Goal: Transaction & Acquisition: Purchase product/service

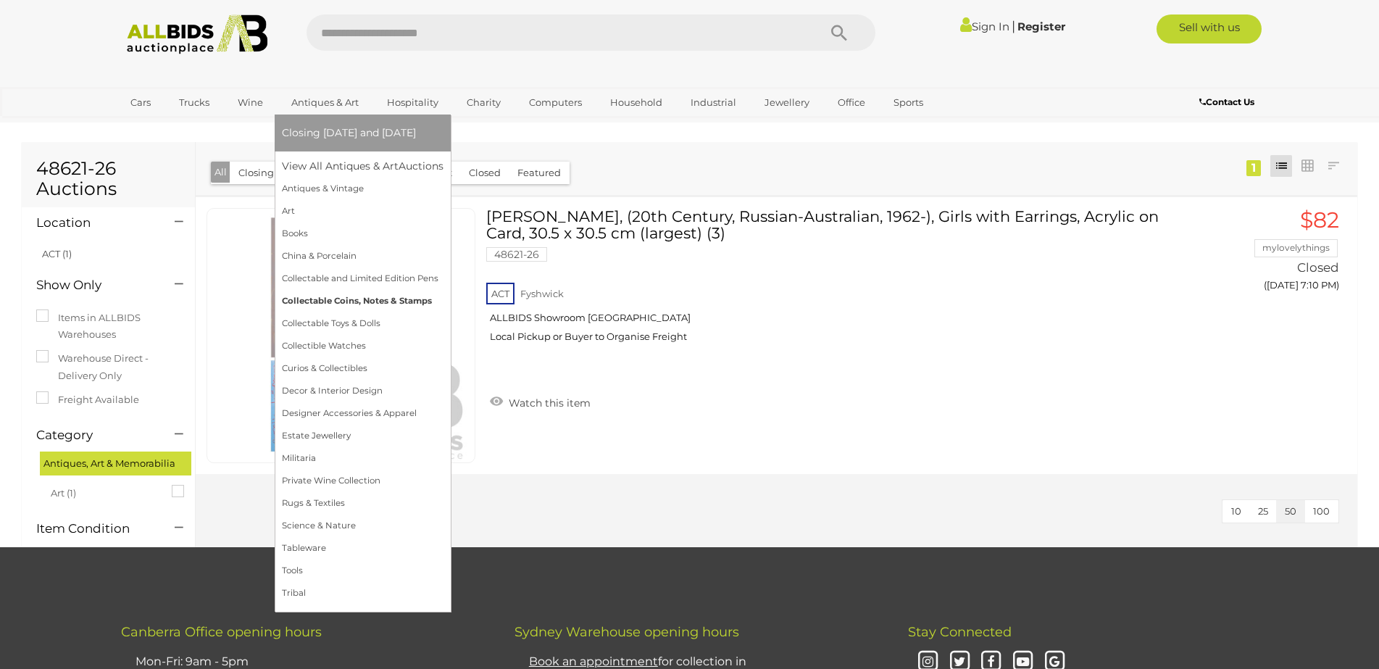
click at [370, 331] on ul "Closing on Wednesday and Thursday View All Antiques & Art Auctions Antiques & V…" at bounding box center [363, 360] width 162 height 490
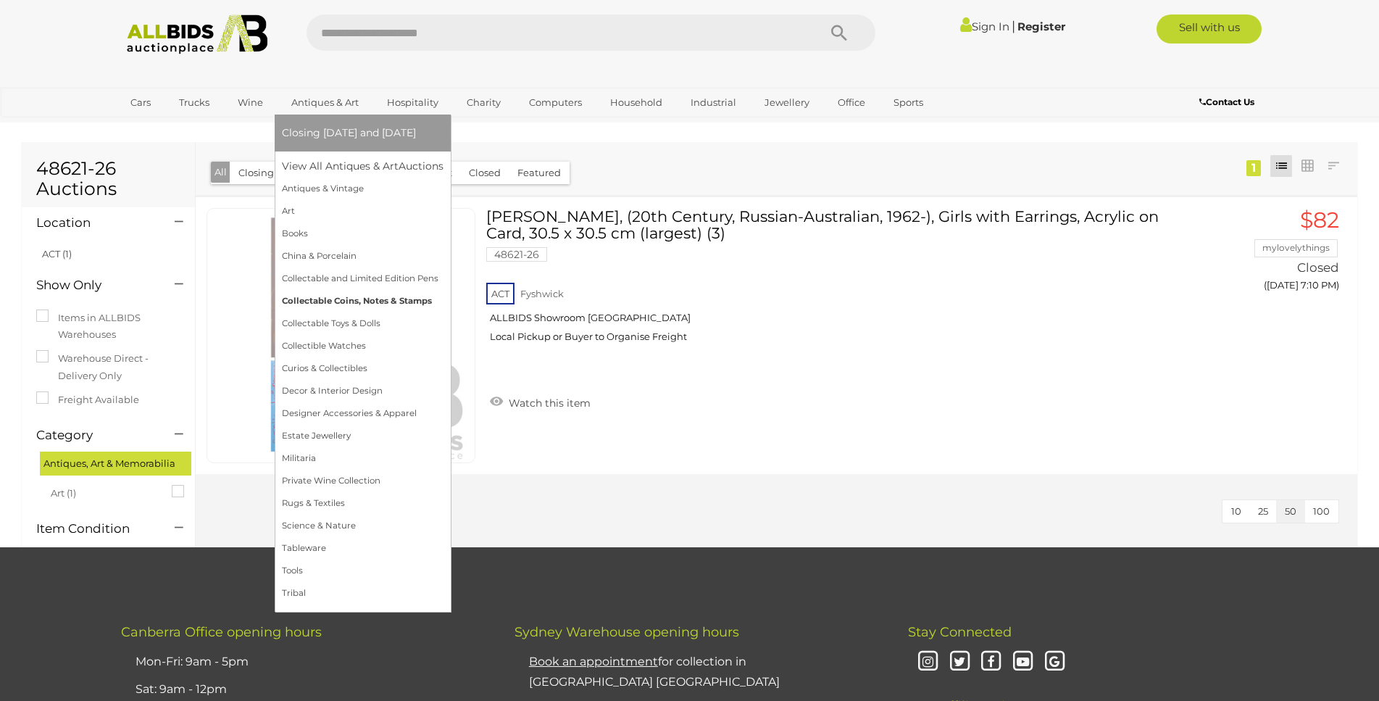
click at [384, 302] on link "Collectable Coins, Notes & Stamps" at bounding box center [363, 301] width 162 height 22
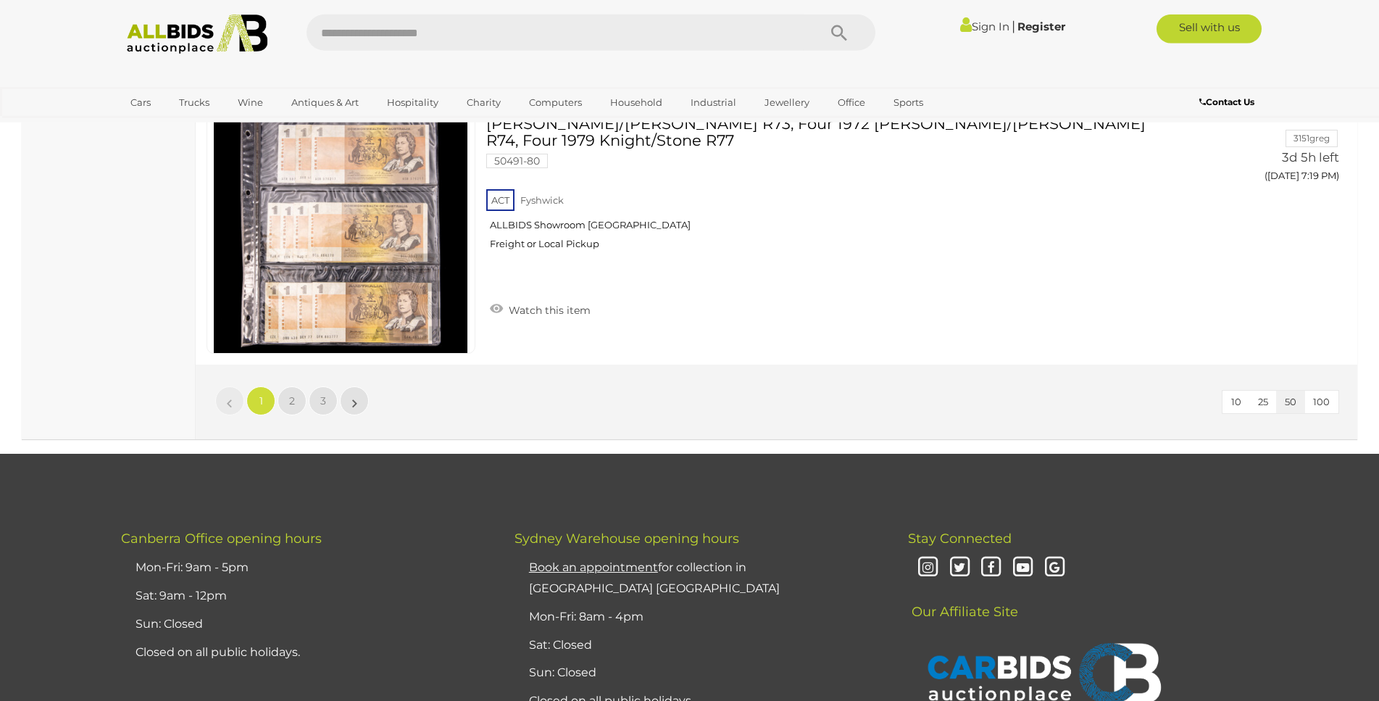
scroll to position [13899, 0]
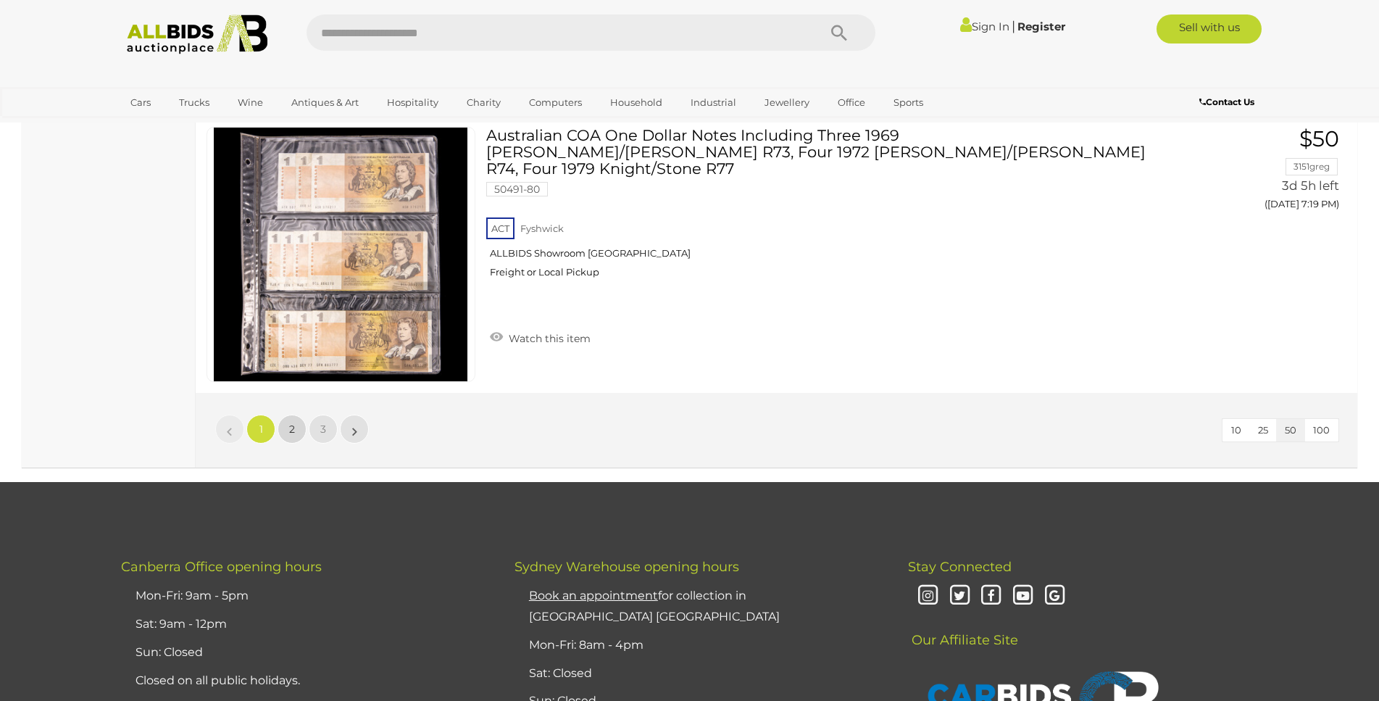
click at [293, 423] on span "2" at bounding box center [292, 429] width 6 height 13
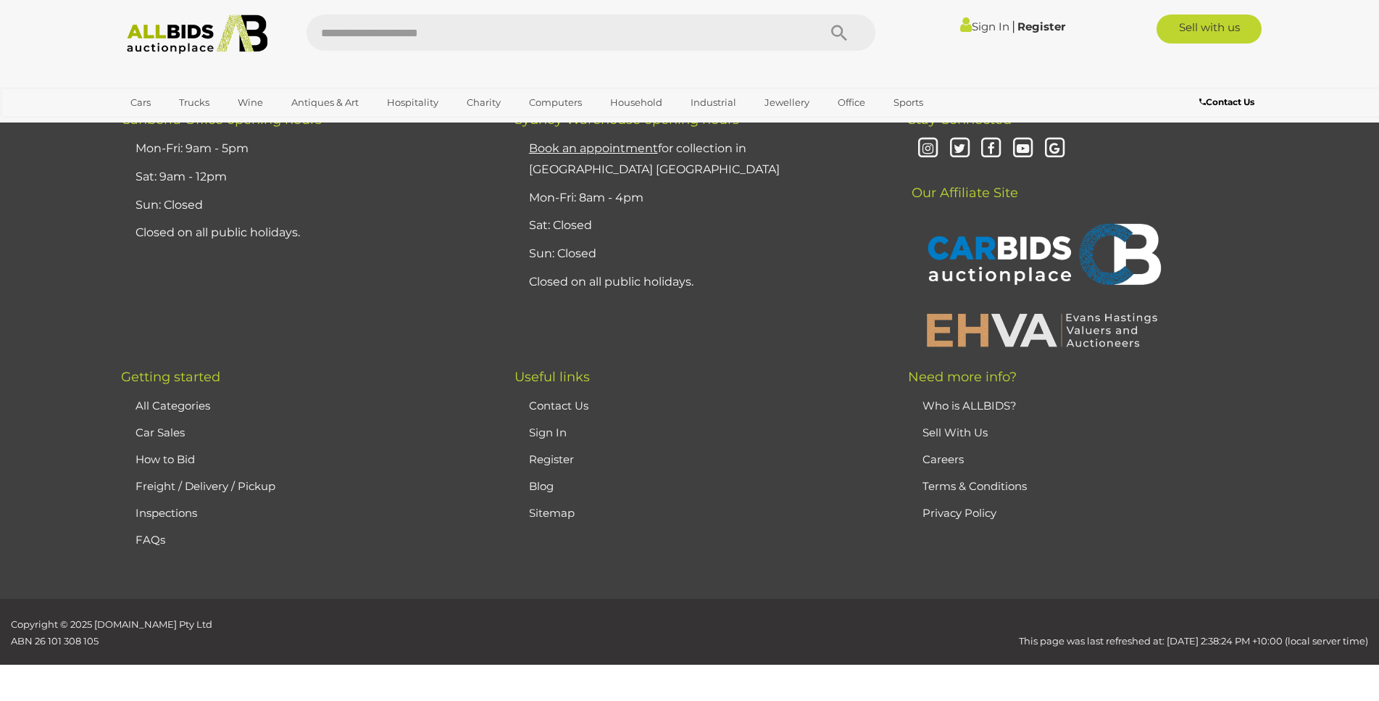
scroll to position [171, 0]
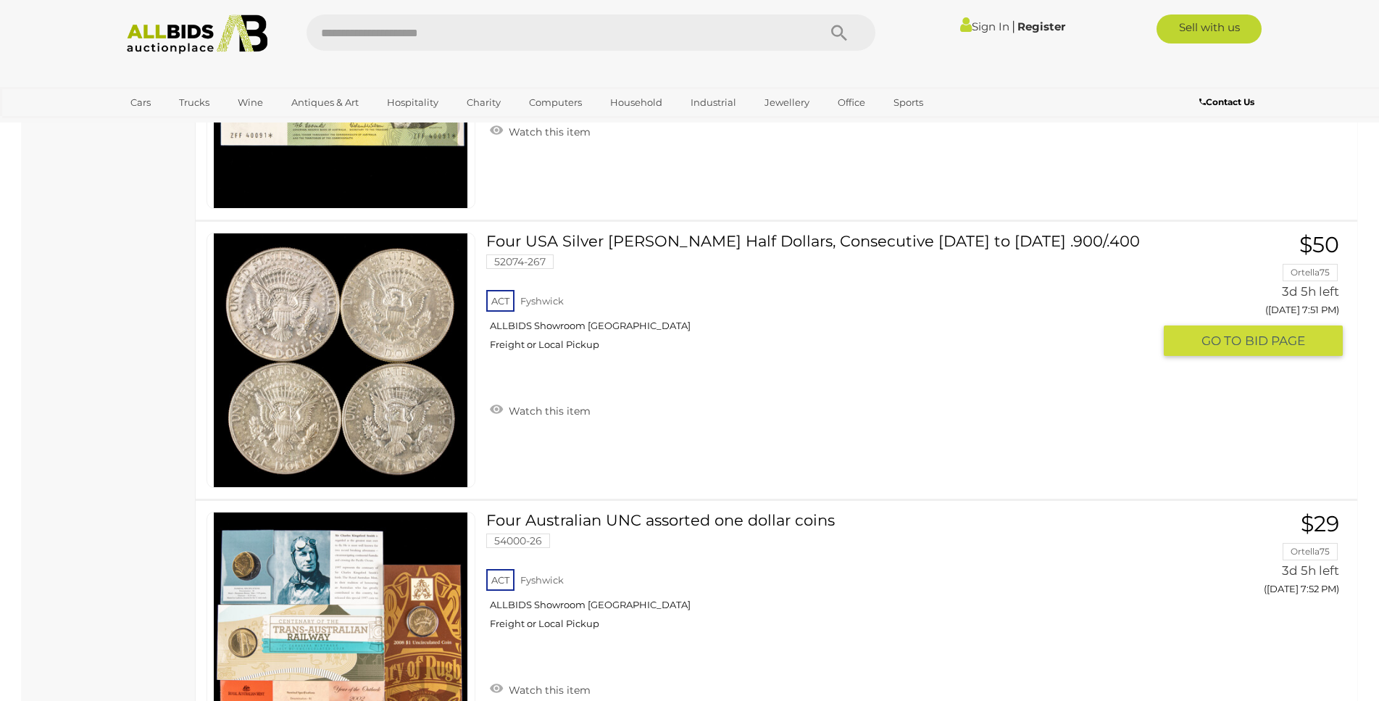
scroll to position [8525, 0]
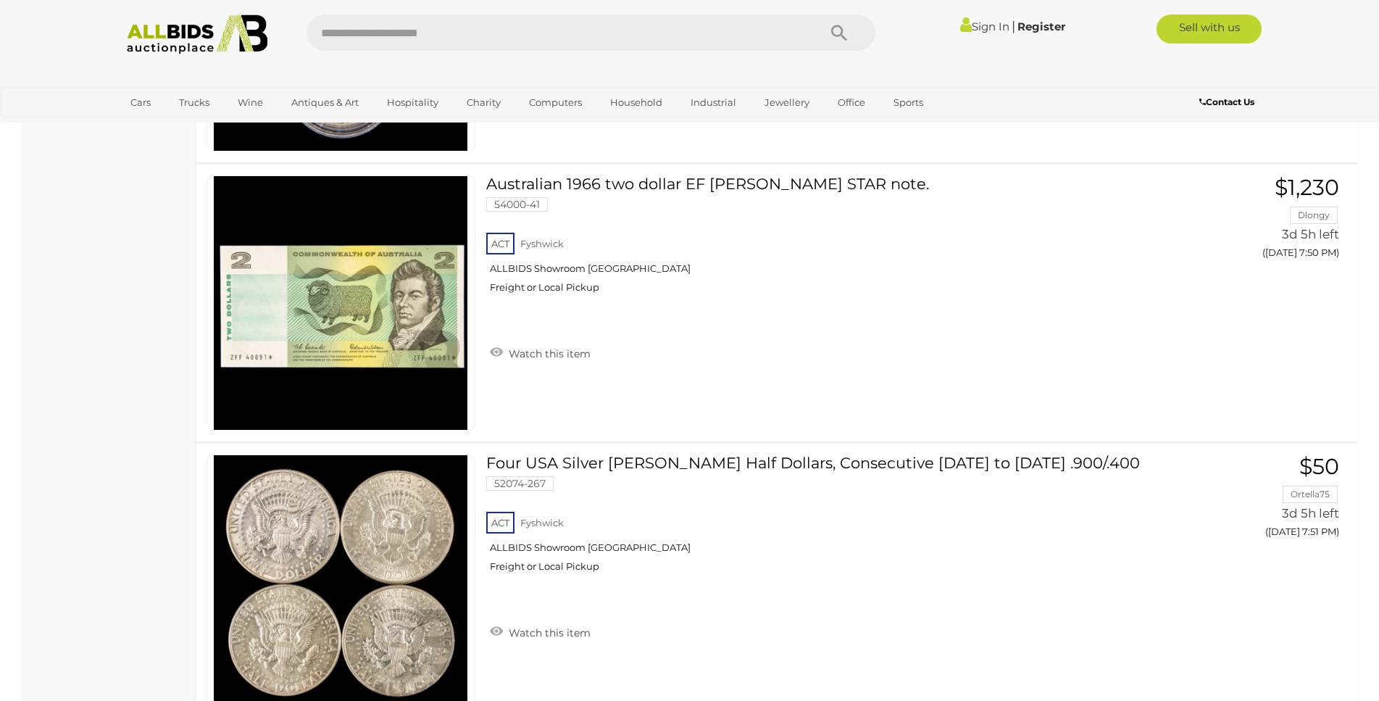
click at [333, 354] on img at bounding box center [341, 303] width 254 height 254
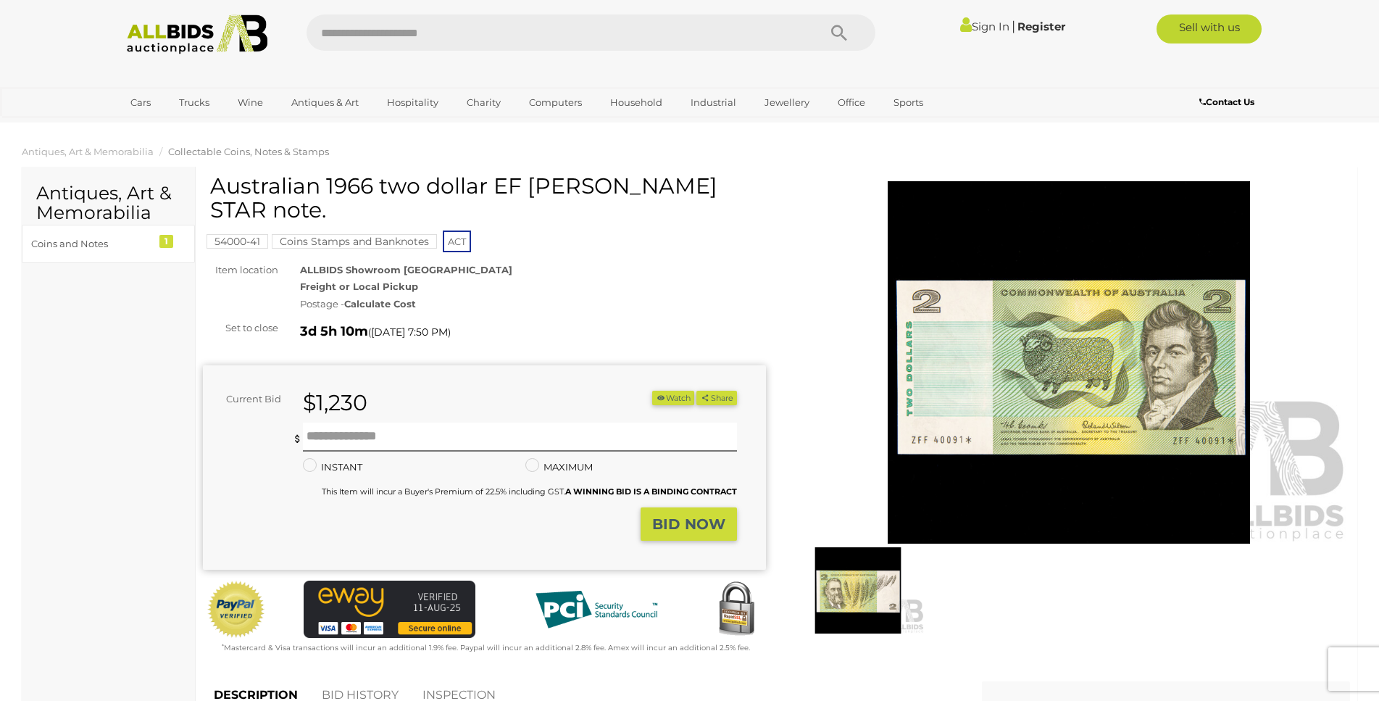
click at [1034, 444] on img at bounding box center [1069, 362] width 563 height 362
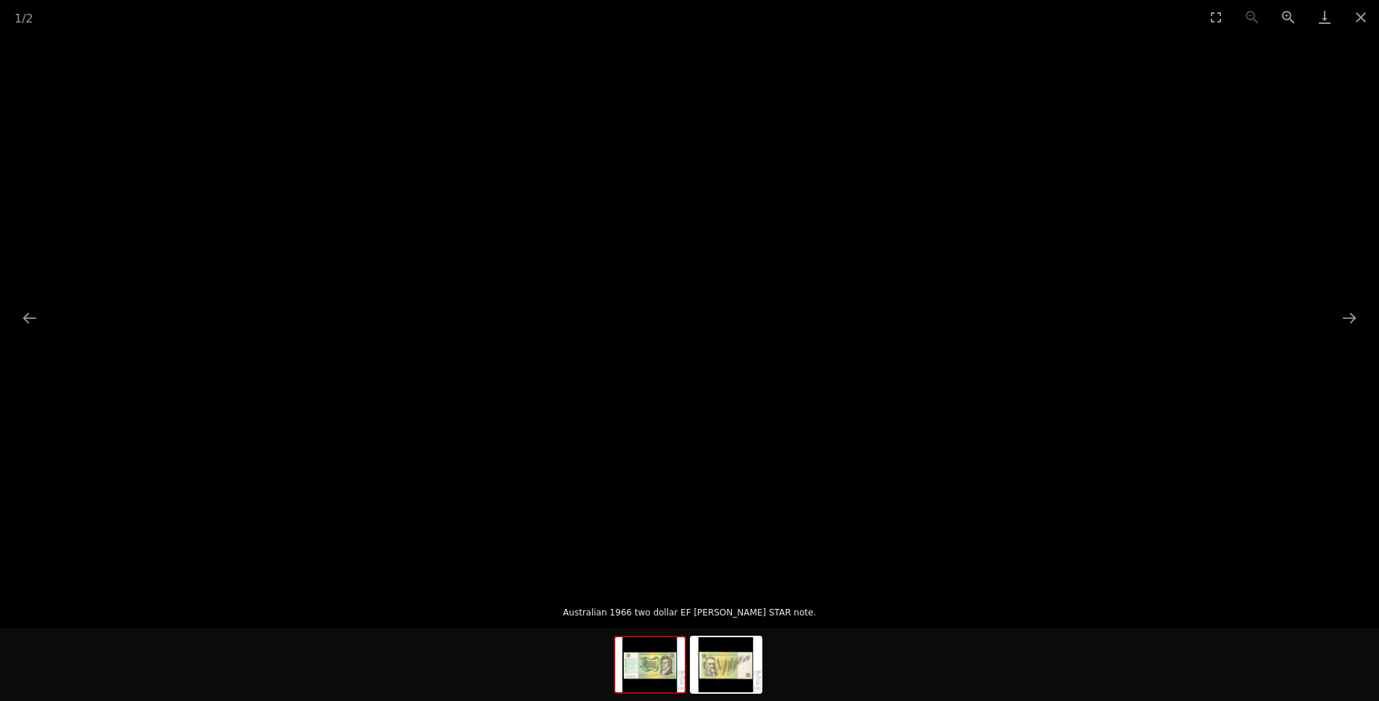
click at [690, 311] on img at bounding box center [690, 311] width 0 height 0
click at [816, 324] on img at bounding box center [689, 310] width 553 height 553
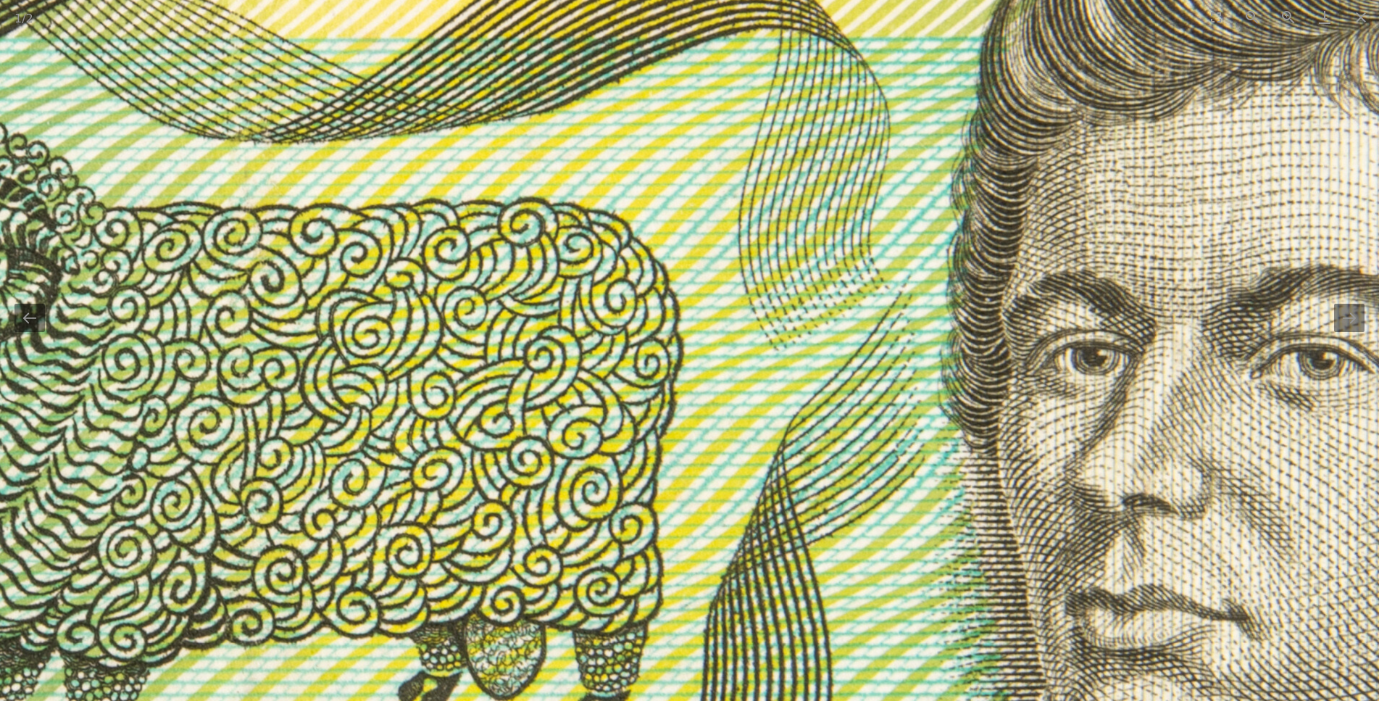
drag, startPoint x: 541, startPoint y: 396, endPoint x: 794, endPoint y: 499, distance: 273.8
click at [794, 500] on img at bounding box center [227, 451] width 3669 height 3669
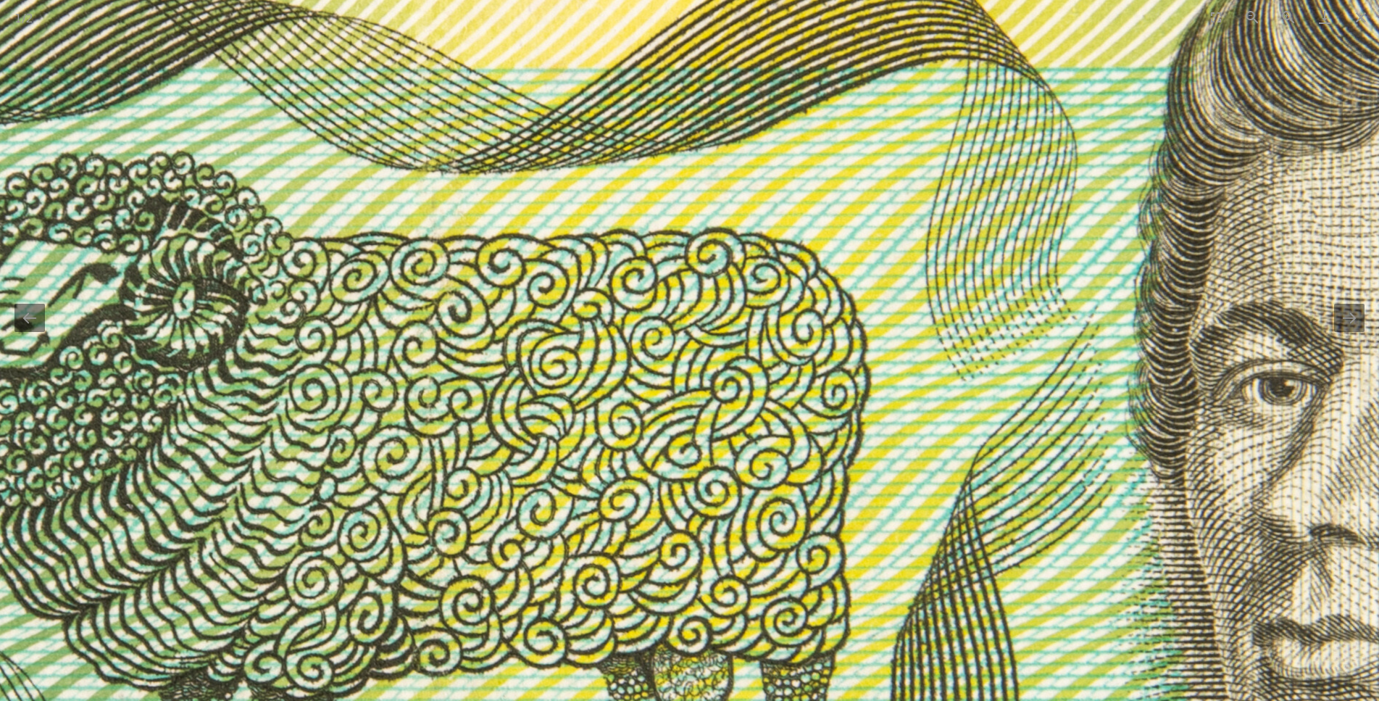
click at [794, 499] on img at bounding box center [415, 481] width 3669 height 3669
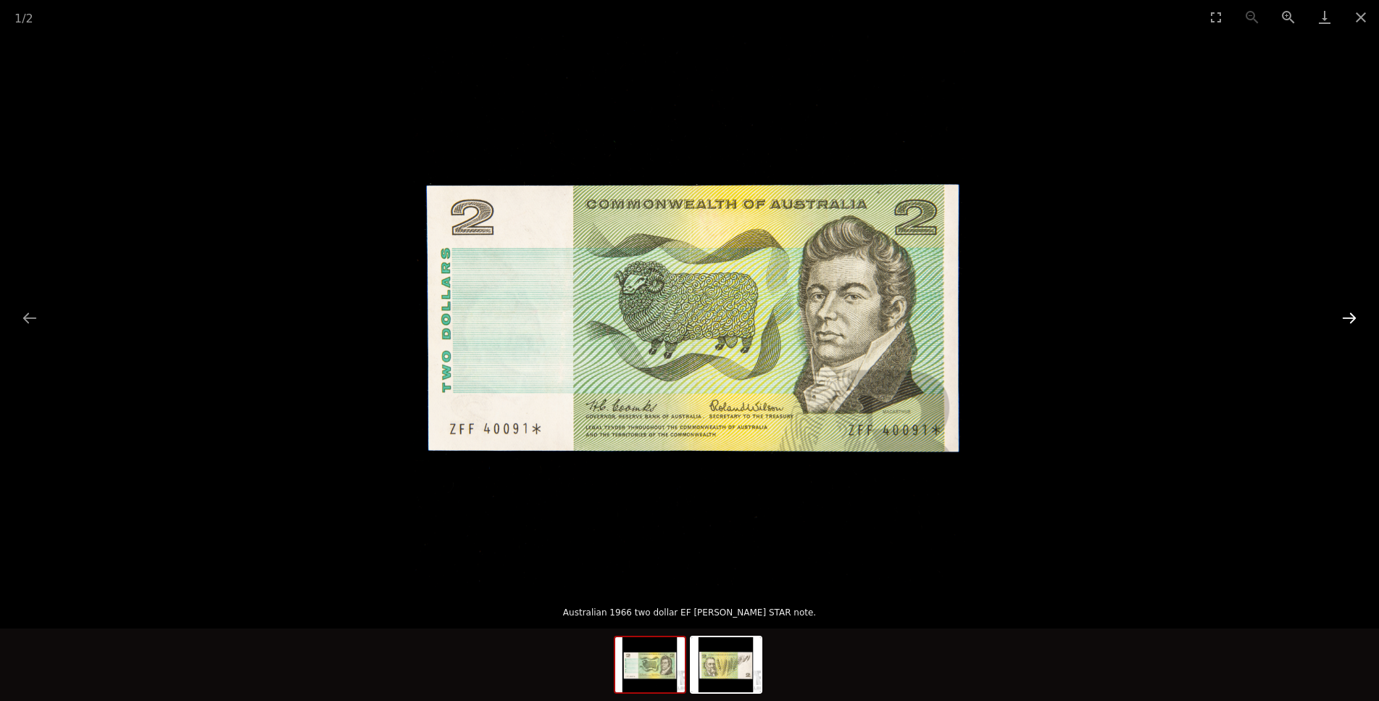
click at [1339, 314] on button "Next slide" at bounding box center [1349, 318] width 30 height 28
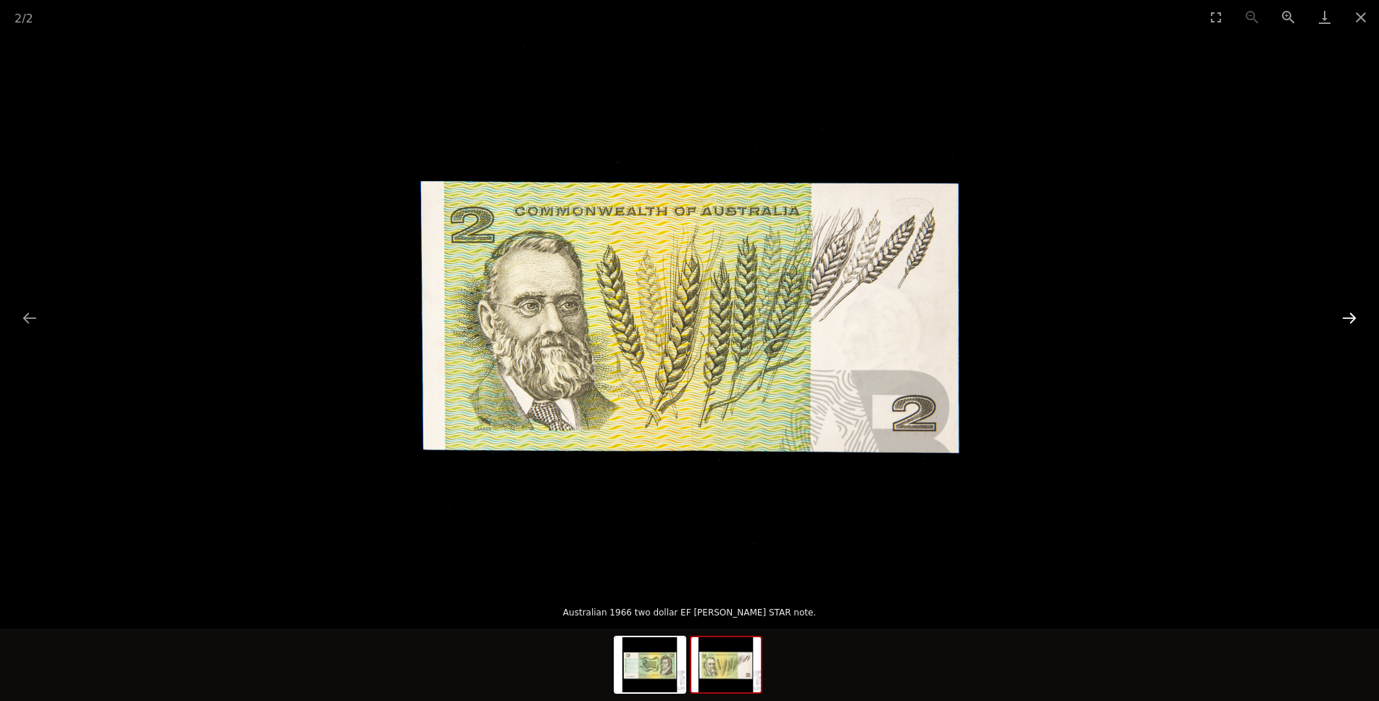
click at [1339, 316] on button "Next slide" at bounding box center [1349, 318] width 30 height 28
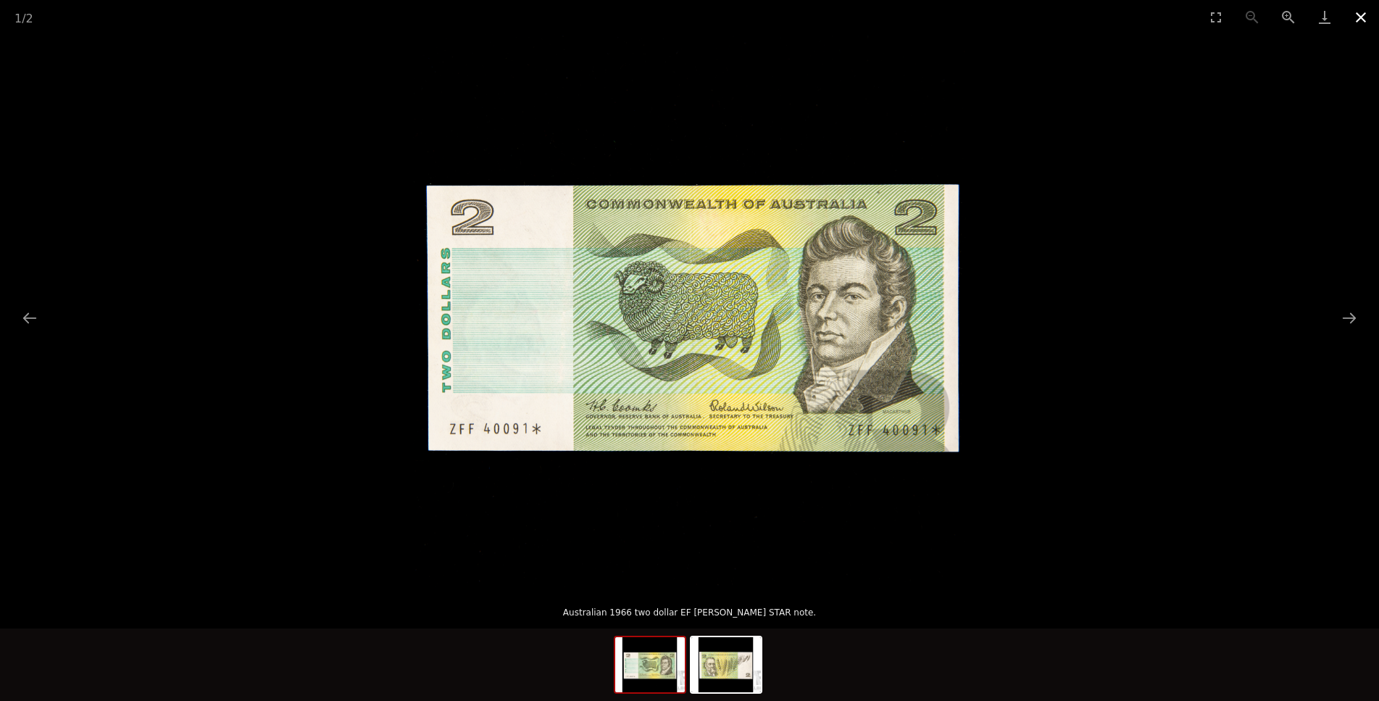
click at [1360, 14] on button "Close gallery" at bounding box center [1361, 17] width 36 height 34
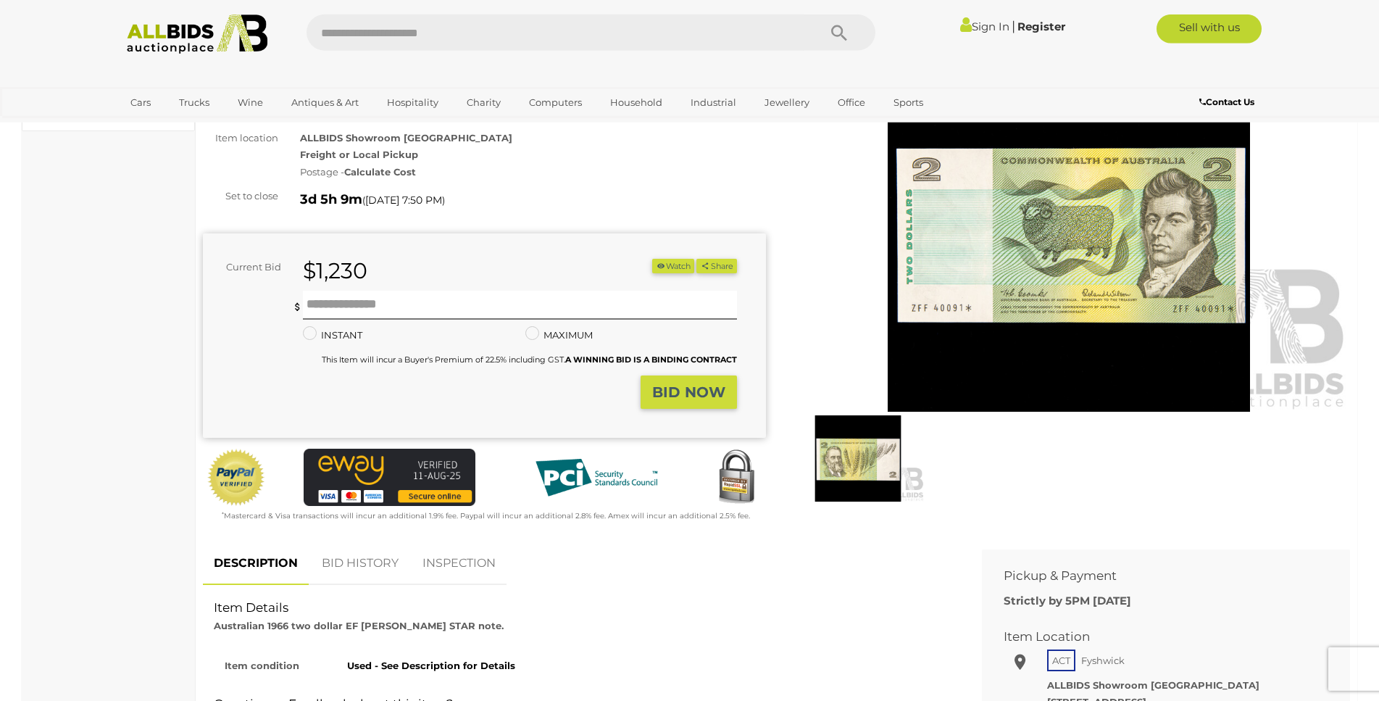
scroll to position [148, 0]
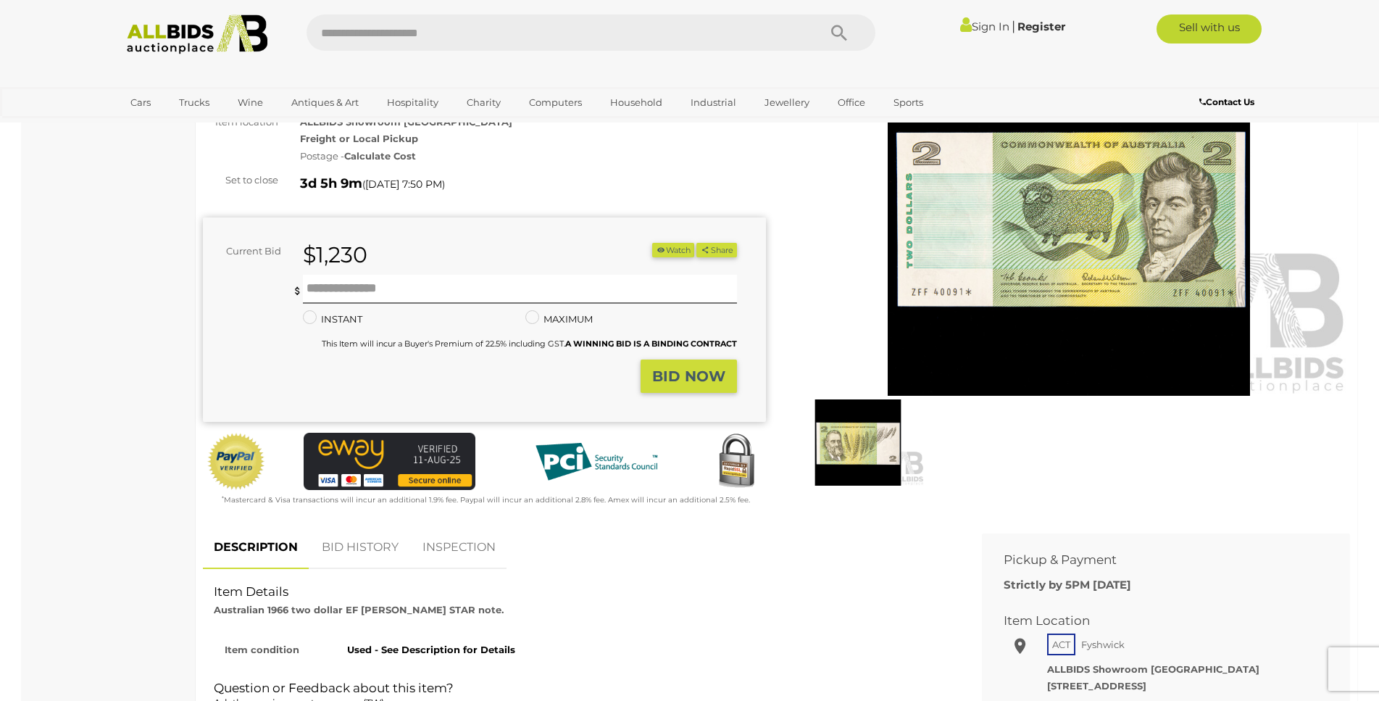
click at [349, 556] on link "BID HISTORY" at bounding box center [360, 547] width 99 height 43
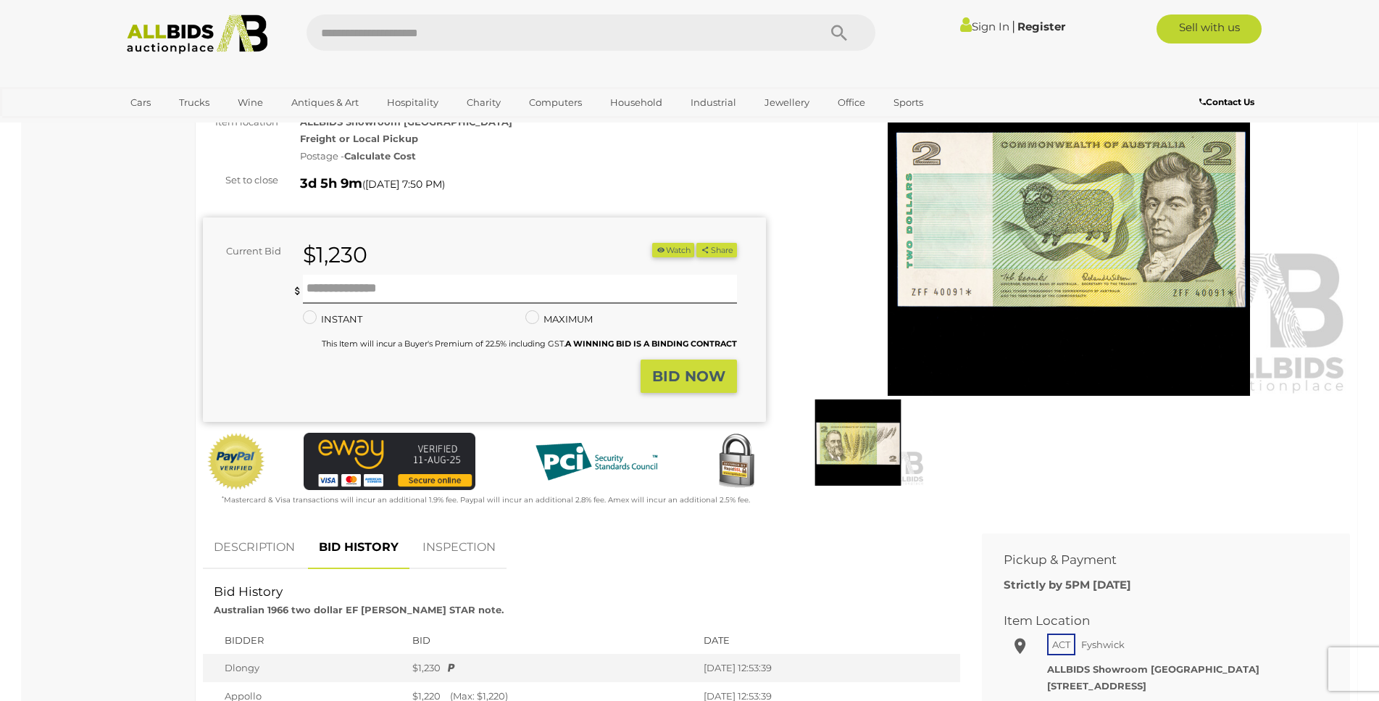
scroll to position [74, 0]
